Goal: Download file/media

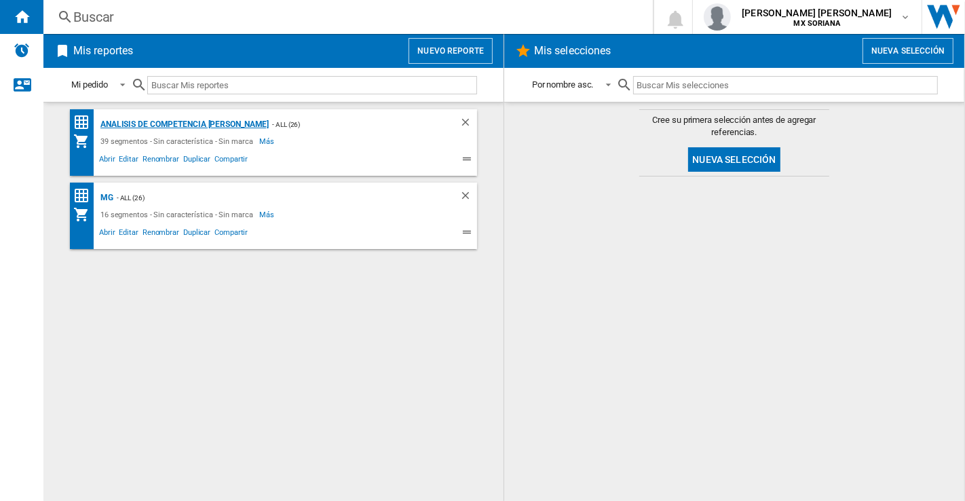
click at [136, 126] on div "Analisis de Competencia [PERSON_NAME]" at bounding box center [183, 124] width 172 height 17
click at [153, 119] on div "Analisis de Competencia [PERSON_NAME]" at bounding box center [183, 124] width 172 height 17
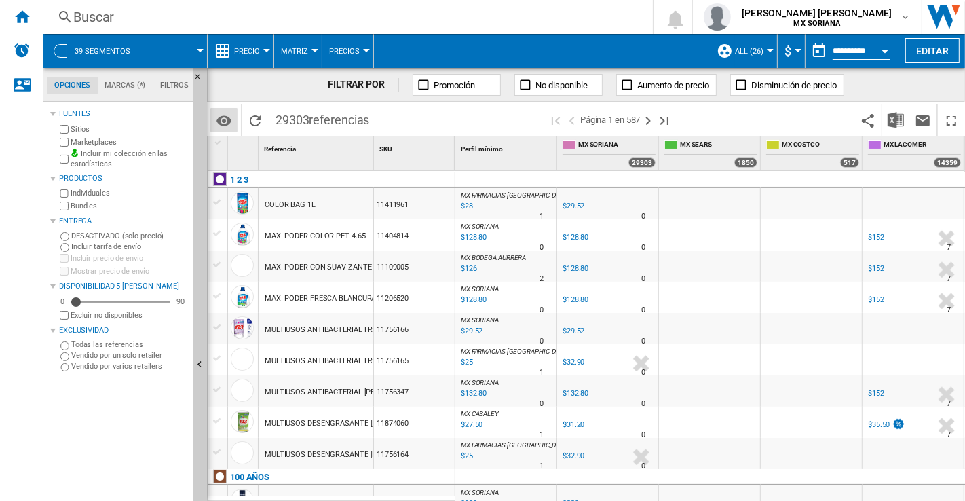
click at [222, 115] on md-icon "Opciones" at bounding box center [224, 121] width 16 height 16
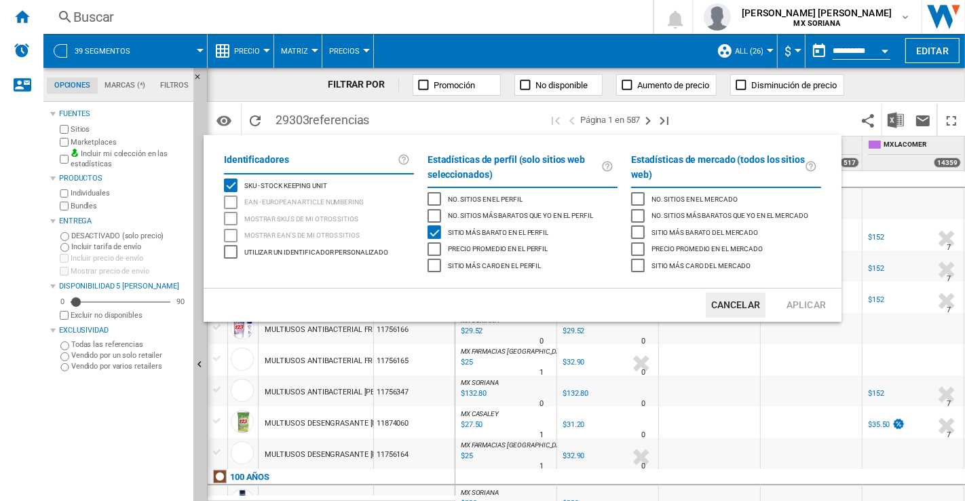
click at [500, 267] on div "Sitio más caro en el perfil" at bounding box center [492, 265] width 96 height 14
click at [805, 302] on button "Aplicar" at bounding box center [806, 304] width 60 height 25
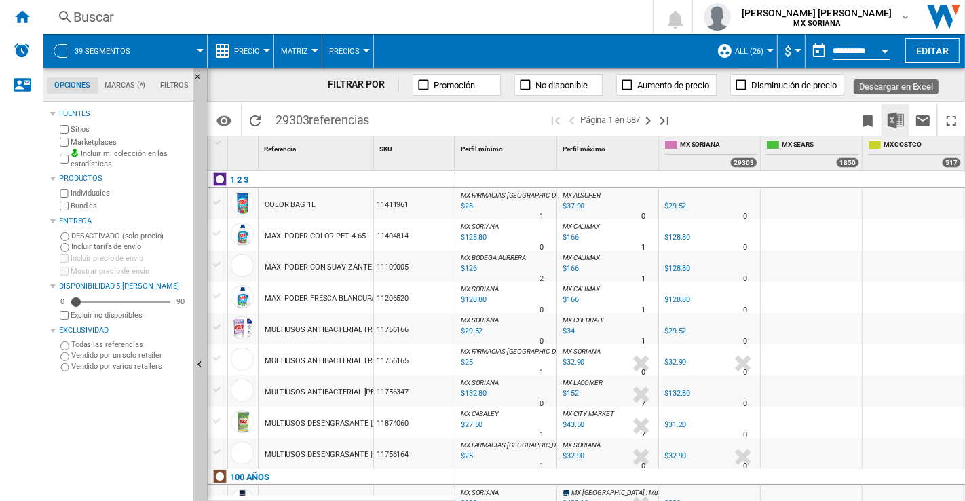
click at [900, 119] on img "Descargar en Excel" at bounding box center [895, 120] width 16 height 16
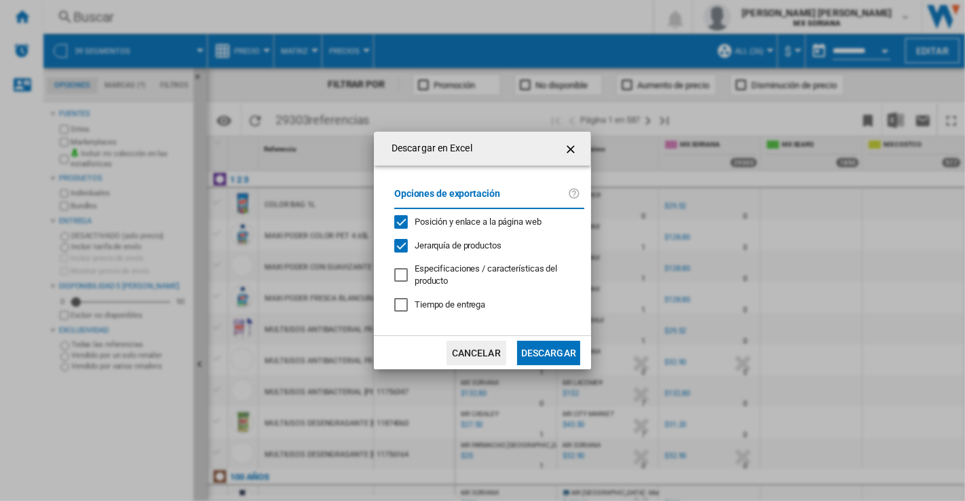
click at [548, 347] on button "Descargar" at bounding box center [548, 353] width 63 height 24
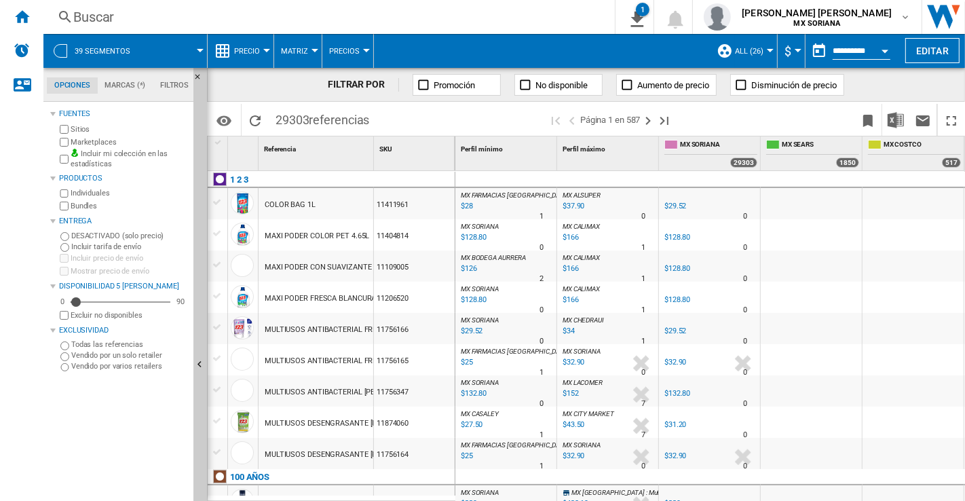
click at [96, 141] on label "Marketplaces" at bounding box center [129, 142] width 117 height 10
click at [226, 119] on md-icon "Opciones" at bounding box center [224, 121] width 16 height 16
click at [893, 121] on img "Descargar en Excel" at bounding box center [895, 120] width 16 height 16
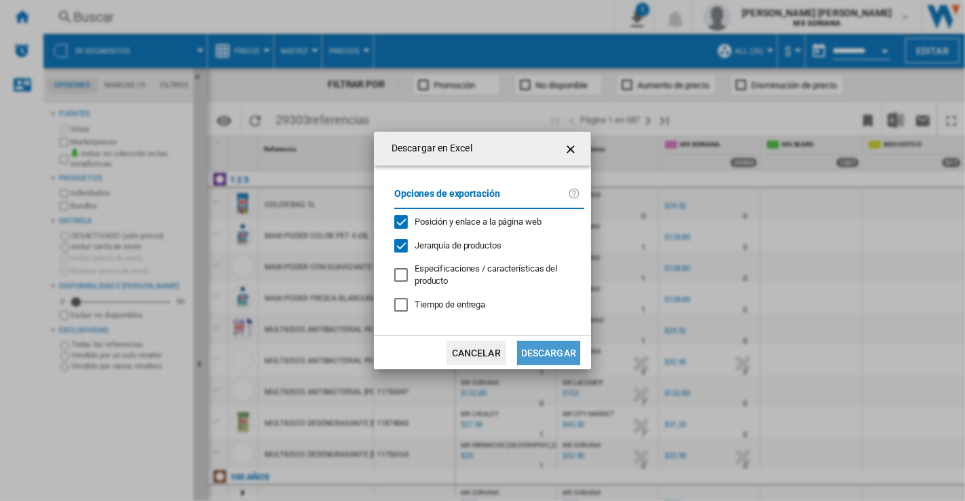
click at [568, 349] on button "Descargar" at bounding box center [548, 353] width 63 height 24
